Goal: Navigation & Orientation: Find specific page/section

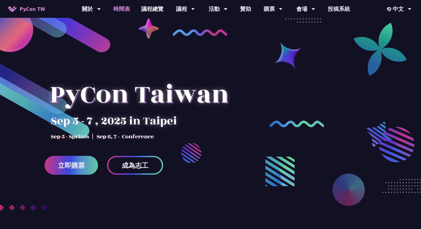
click at [128, 13] on link "時間表" at bounding box center [122, 9] width 28 height 18
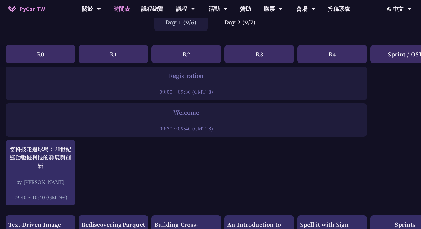
scroll to position [47, 0]
click at [253, 22] on div "Day 2 (9/7)" at bounding box center [239, 22] width 53 height 18
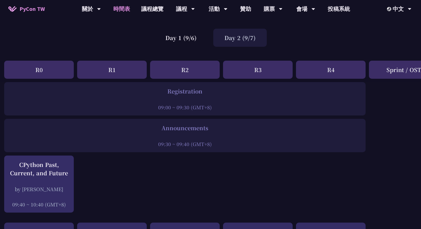
scroll to position [0, 1]
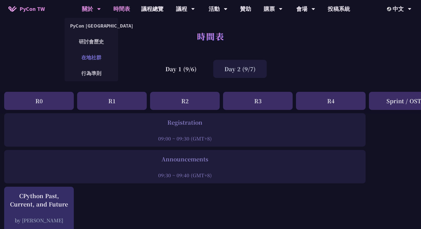
click at [89, 56] on link "在地社群" at bounding box center [91, 57] width 53 height 13
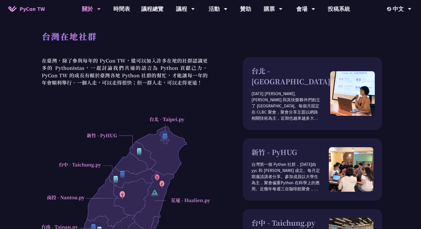
click at [31, 41] on div "台灣在地社群 在臺灣，除了參與每年的 PyCon TW，還可以加入許多在地的社群認識更多的 Pythonistas，一起討論我們共通的語言為 Python 貢…" at bounding box center [210, 180] width 421 height 361
